Goal: Information Seeking & Learning: Check status

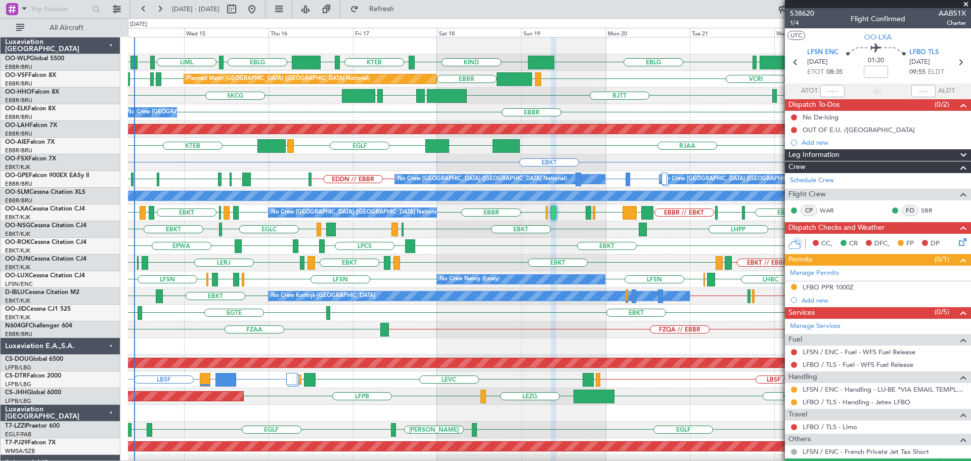
click at [495, 236] on div "LSGS [GEOGRAPHIC_DATA] EBKT LHPP EBKT [GEOGRAPHIC_DATA] LFML EGPH EBKT" at bounding box center [549, 229] width 843 height 17
click at [965, 2] on span at bounding box center [966, 4] width 10 height 9
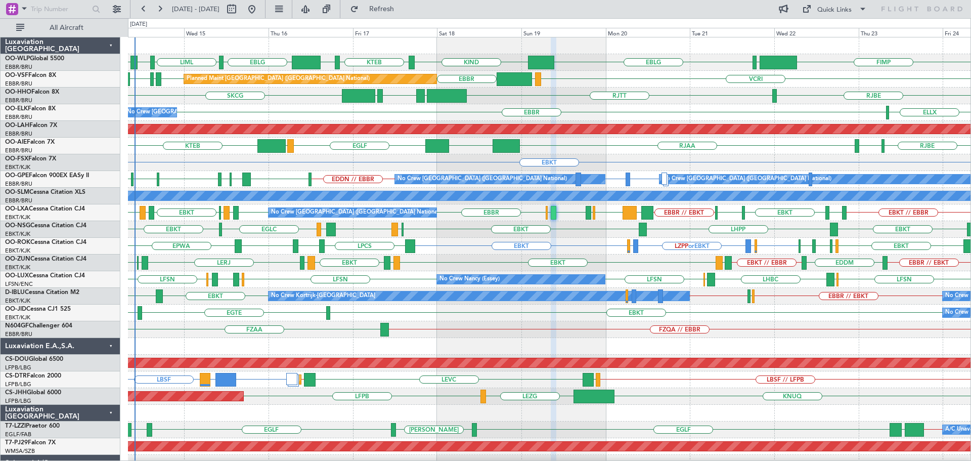
type input "0"
click at [644, 102] on div "RJTT LROP [GEOGRAPHIC_DATA] EGGD SKCG [GEOGRAPHIC_DATA]" at bounding box center [549, 96] width 843 height 17
click at [621, 67] on div "FIMP EBLG KIND KTEB KIND EBLG LIML LIRN ELLX LIML" at bounding box center [549, 62] width 843 height 17
click at [631, 159] on div "EBKT" at bounding box center [549, 162] width 843 height 17
click at [305, 114] on div "EBBR ELLX No Crew [GEOGRAPHIC_DATA] (Brussels National)" at bounding box center [549, 112] width 843 height 17
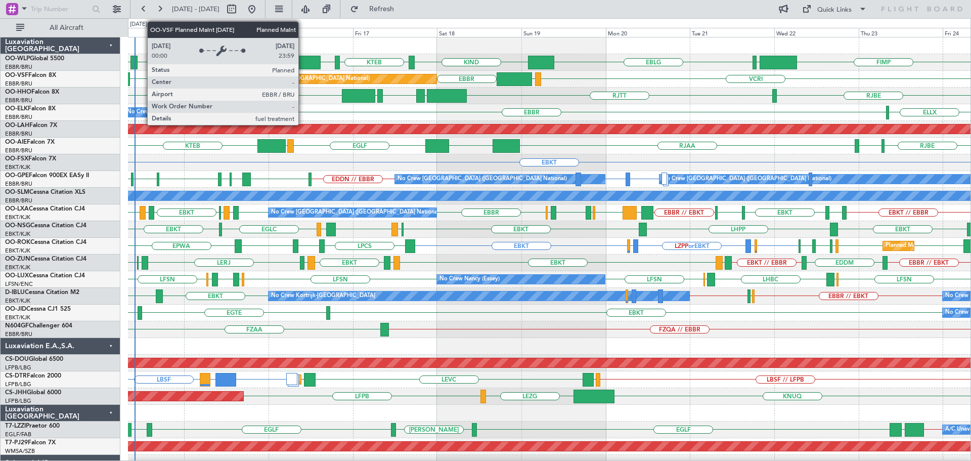
click at [303, 76] on div "Planned Maint [GEOGRAPHIC_DATA] ([GEOGRAPHIC_DATA] National)" at bounding box center [310, 78] width 252 height 9
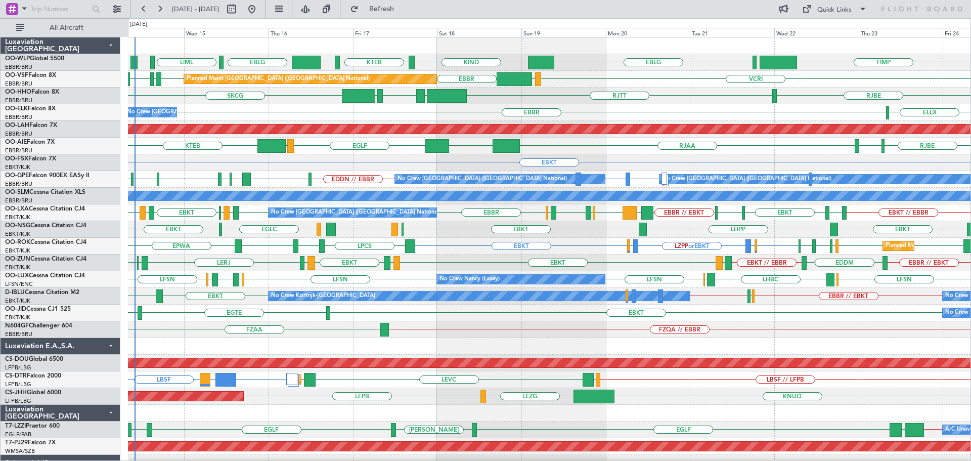
click at [323, 103] on div "RJBE [GEOGRAPHIC_DATA] LROP [GEOGRAPHIC_DATA] EGGD SKCG" at bounding box center [549, 96] width 843 height 17
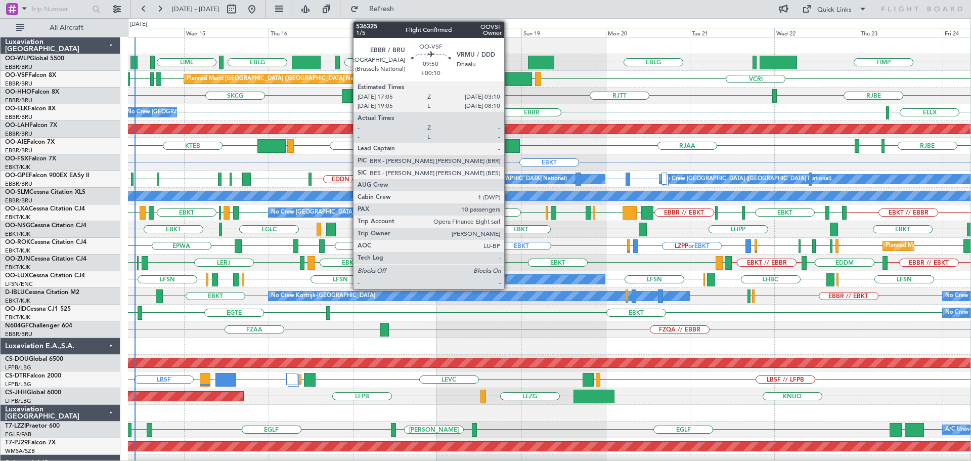
click at [509, 74] on div at bounding box center [515, 79] width 36 height 14
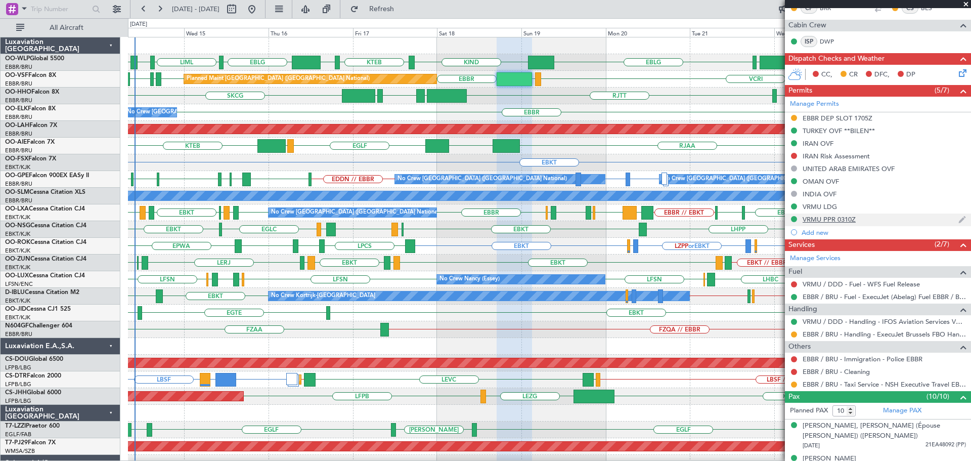
scroll to position [253, 0]
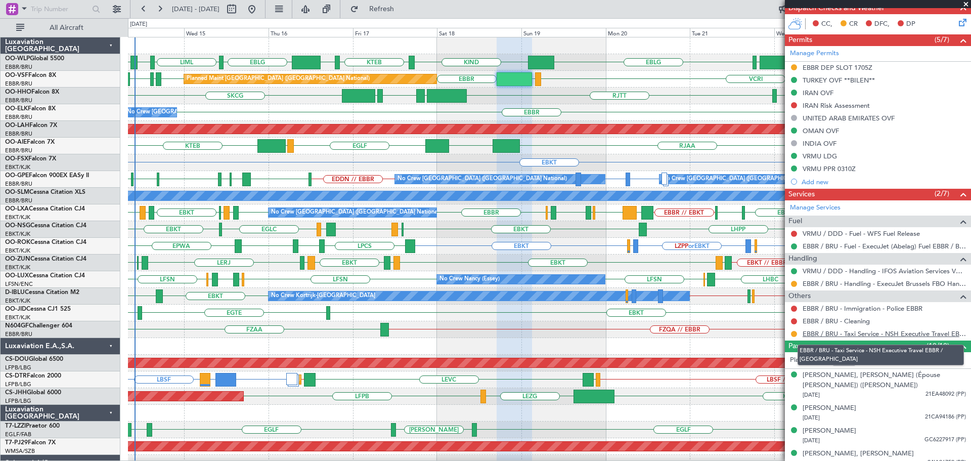
click at [879, 331] on link "EBBR / BRU - Taxi Service - NSH Executive Travel EBBR / [GEOGRAPHIC_DATA]" at bounding box center [884, 333] width 163 height 9
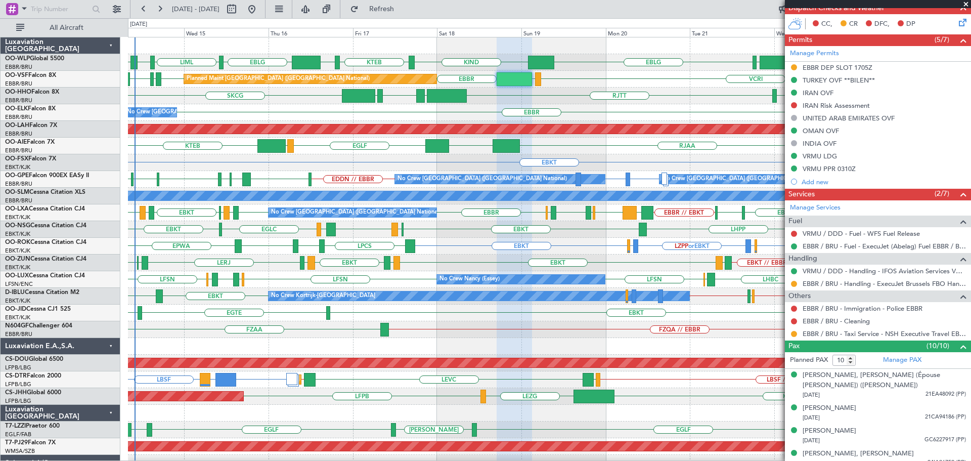
click at [625, 152] on div "RJBE RJAA UZSS [GEOGRAPHIC_DATA] LOWS KTEB RJOB Planned Maint [GEOGRAPHIC_DATA]…" at bounding box center [549, 146] width 843 height 17
click at [967, 3] on span at bounding box center [966, 4] width 10 height 9
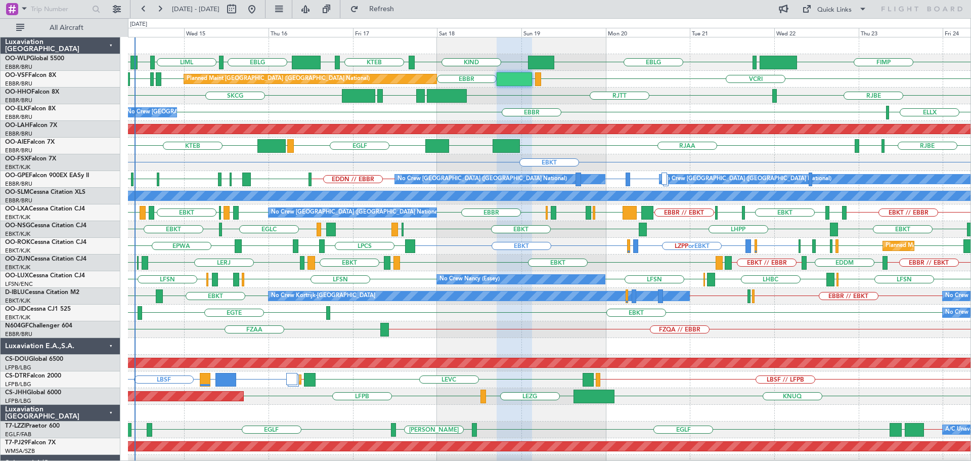
type input "0"
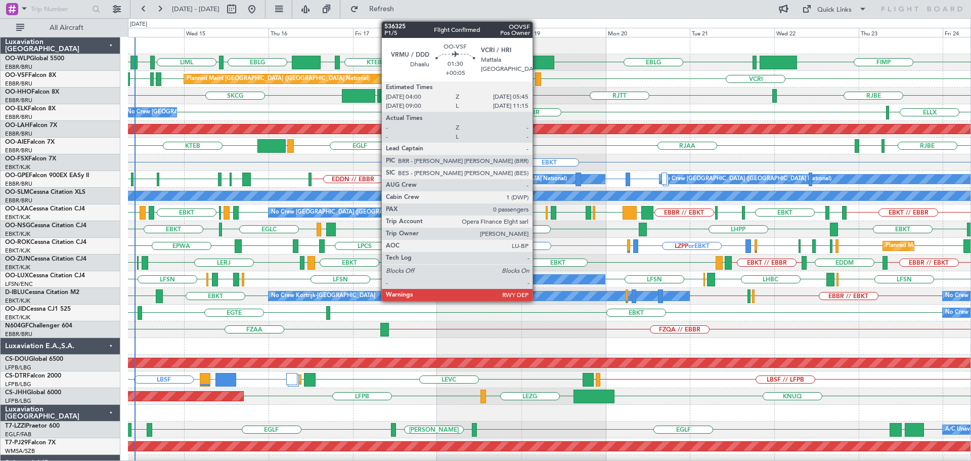
click at [537, 73] on div at bounding box center [538, 79] width 7 height 14
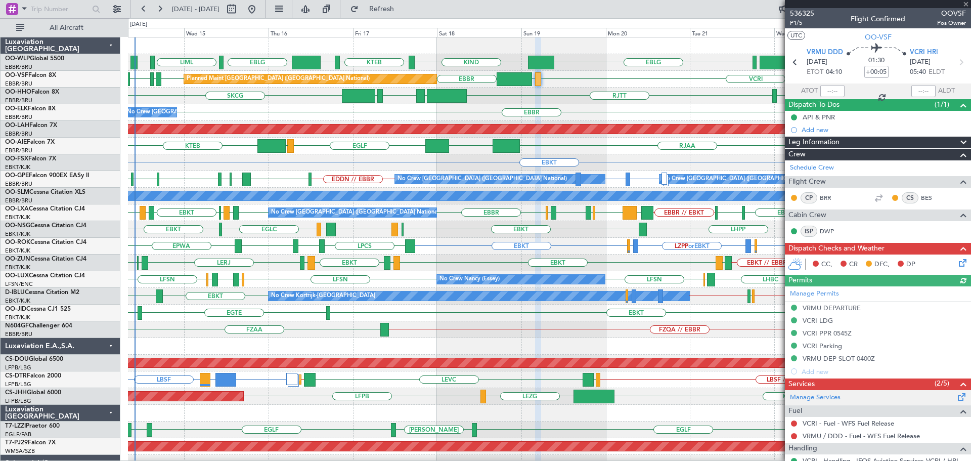
scroll to position [72, 0]
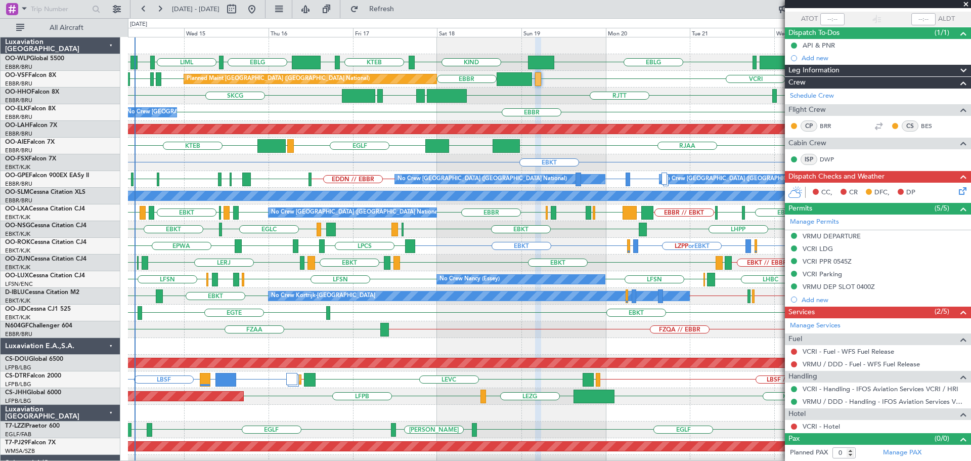
click at [965, 3] on span at bounding box center [966, 4] width 10 height 9
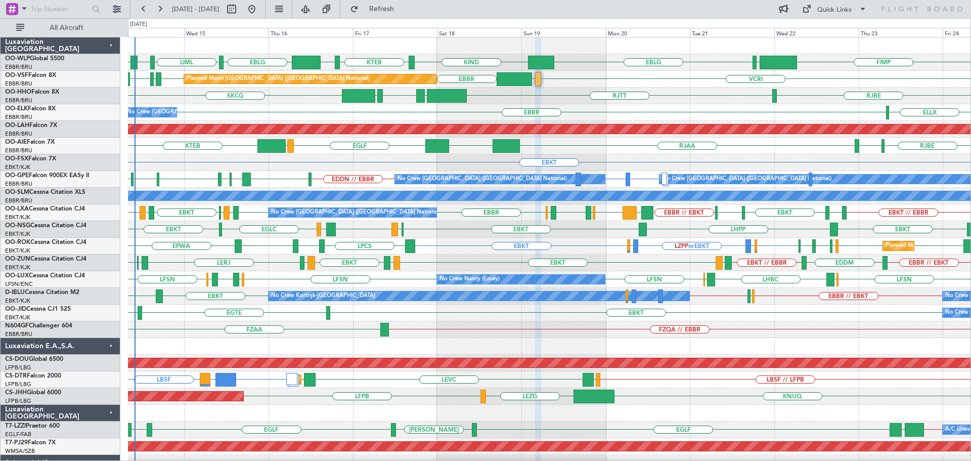
scroll to position [0, 0]
click at [354, 118] on div "EBBR ELLX No Crew [GEOGRAPHIC_DATA] (Brussels National)" at bounding box center [549, 112] width 843 height 17
click at [277, 169] on div "EBKT" at bounding box center [549, 162] width 843 height 17
click at [457, 230] on div "LSGS LHPP EBKT [GEOGRAPHIC_DATA] LFML EGPH [GEOGRAPHIC_DATA] EBKT EBKT" at bounding box center [549, 229] width 843 height 17
click at [332, 269] on div "EBBR // EBKT EDDM EBKT // EBBR LEGE EBKT LFMD EBKT [PERSON_NAME] LERJ EBOS EBKT" at bounding box center [549, 262] width 843 height 17
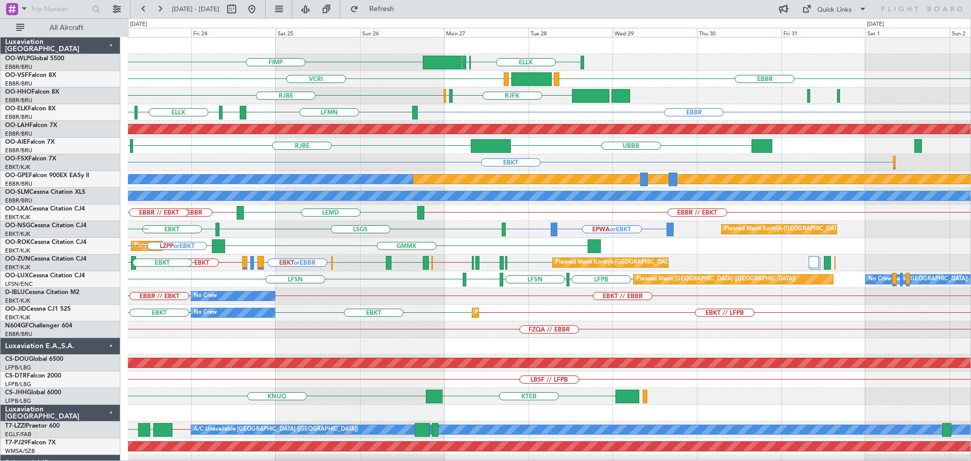
click at [370, 353] on div "ELLX EBLG LIML FIMP LIML EBLG [GEOGRAPHIC_DATA] LEGE VRMM VCRI RJFK RJOB [GEOGR…" at bounding box center [549, 337] width 843 height 601
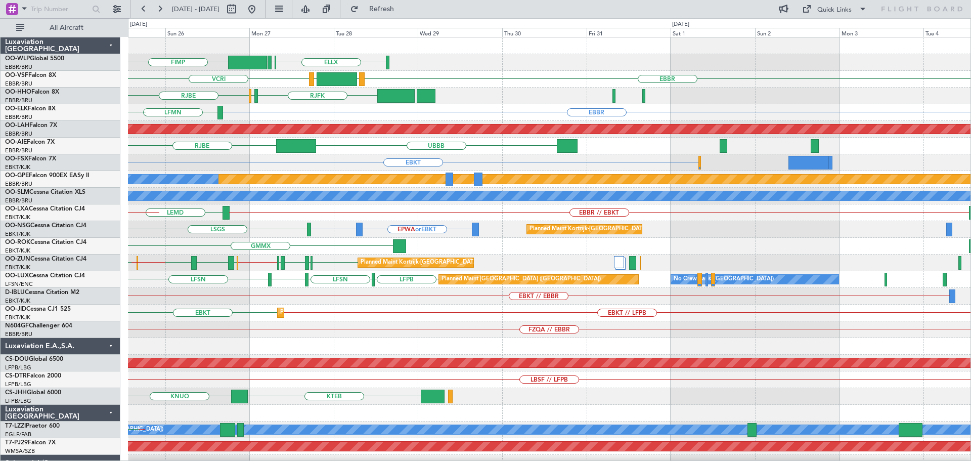
click at [363, 357] on div "ELLX EBLG LIML FIMP [GEOGRAPHIC_DATA] LEGE VRMM VCRI RJFK RJOB [GEOGRAPHIC_DATA…" at bounding box center [549, 337] width 843 height 601
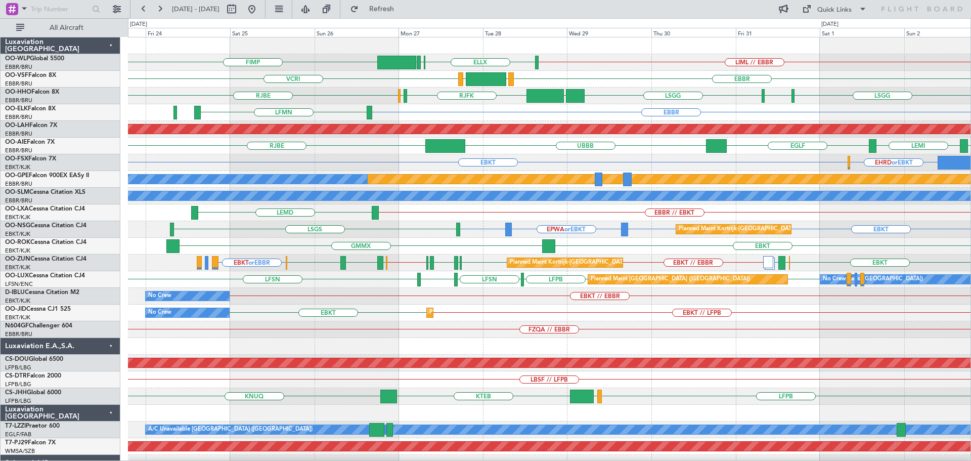
click at [478, 355] on div "LIML // EBBR ELLX EBLG LIML FIMP [GEOGRAPHIC_DATA] LEGE VRMM VCRI [GEOGRAPHIC_D…" at bounding box center [549, 346] width 843 height 618
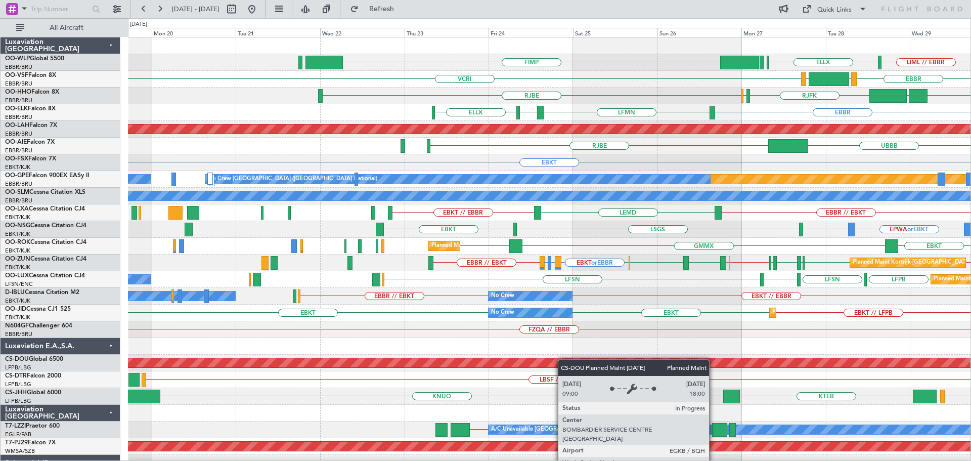
click at [609, 367] on div "LIML // EBBR ELLX EBLG LIML FIMP [GEOGRAPHIC_DATA] LEGE VRMM VCRI Planned Maint…" at bounding box center [549, 337] width 843 height 601
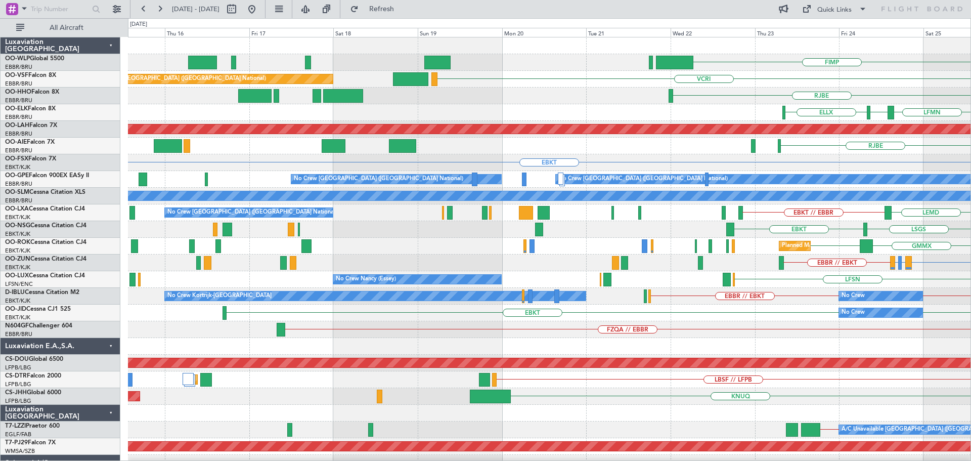
click at [650, 399] on div "FIMP LIML EBLG ELLX VCRI Planned Maint [GEOGRAPHIC_DATA] ([GEOGRAPHIC_DATA]) VR…" at bounding box center [549, 337] width 843 height 601
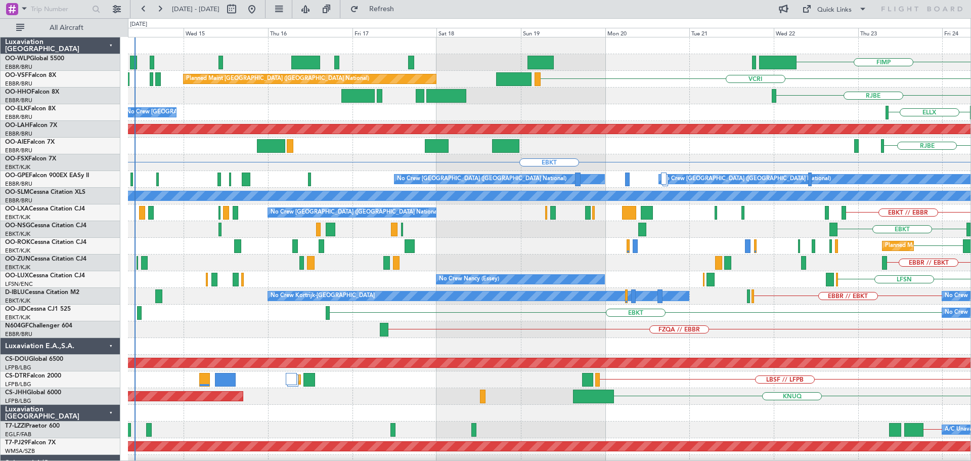
click at [361, 428] on div "FIMP VCRI Planned Maint [GEOGRAPHIC_DATA] ([GEOGRAPHIC_DATA]) [GEOGRAPHIC_DATA]…" at bounding box center [549, 337] width 843 height 601
